Goal: Find specific page/section: Find specific page/section

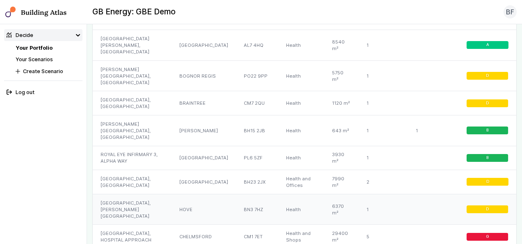
scroll to position [760, 0]
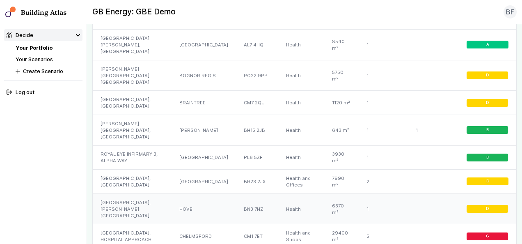
click at [166, 193] on div "[GEOGRAPHIC_DATA], [PERSON_NAME][GEOGRAPHIC_DATA]" at bounding box center [132, 208] width 79 height 31
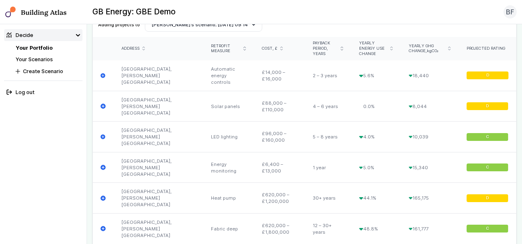
scroll to position [300, 0]
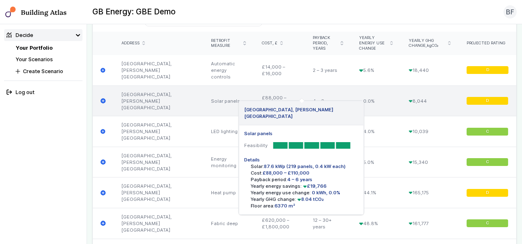
click at [322, 183] on span "£19,766" at bounding box center [314, 186] width 25 height 6
drag, startPoint x: 322, startPoint y: 177, endPoint x: 322, endPoint y: 187, distance: 9.8
click at [322, 190] on span "0 kWh, 0.0%" at bounding box center [326, 193] width 30 height 6
